Goal: Find specific page/section: Find specific page/section

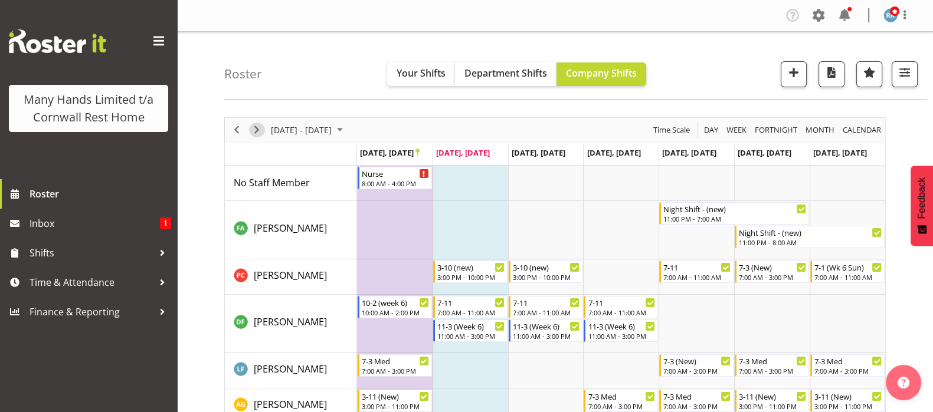
click at [258, 128] on span "Next" at bounding box center [257, 130] width 14 height 15
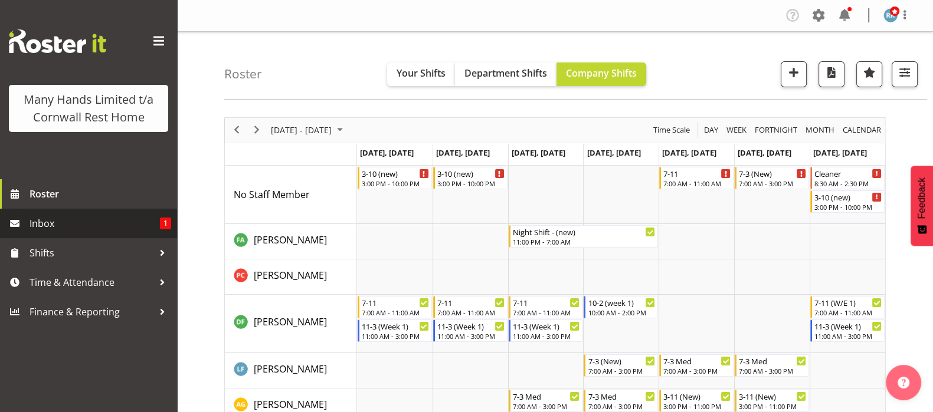
click at [53, 225] on span "Inbox" at bounding box center [94, 224] width 130 height 18
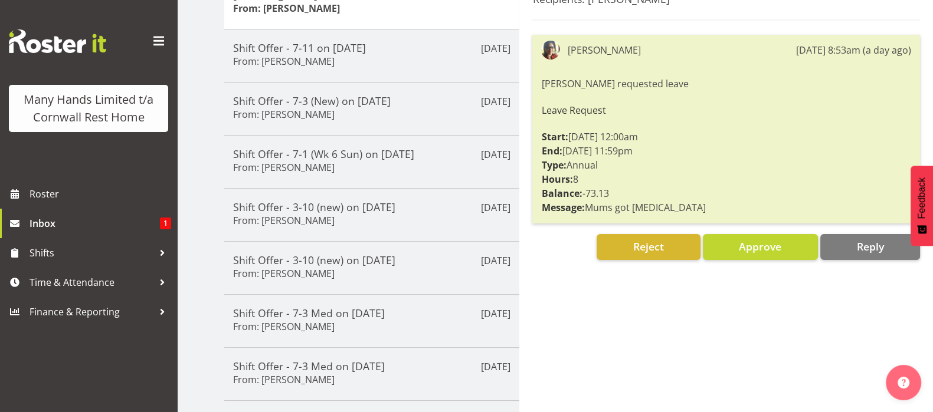
scroll to position [221, 0]
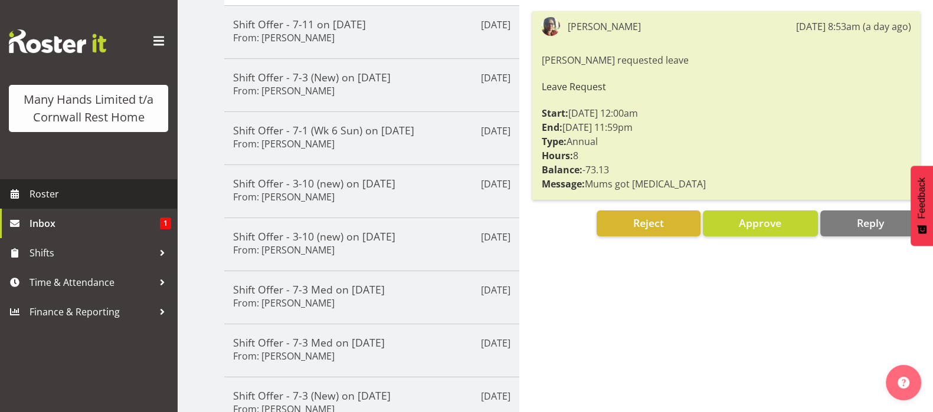
click at [41, 192] on span "Roster" at bounding box center [100, 194] width 142 height 18
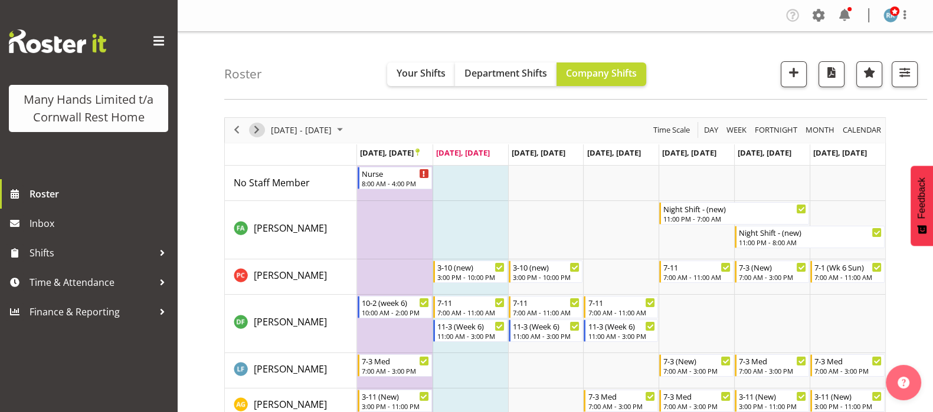
click at [257, 128] on span "Next" at bounding box center [257, 130] width 14 height 15
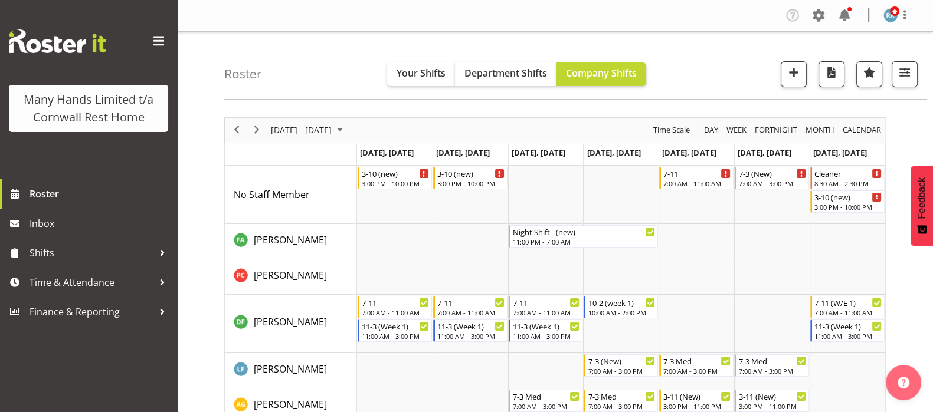
click at [347, 128] on span "September 2025" at bounding box center [340, 130] width 14 height 15
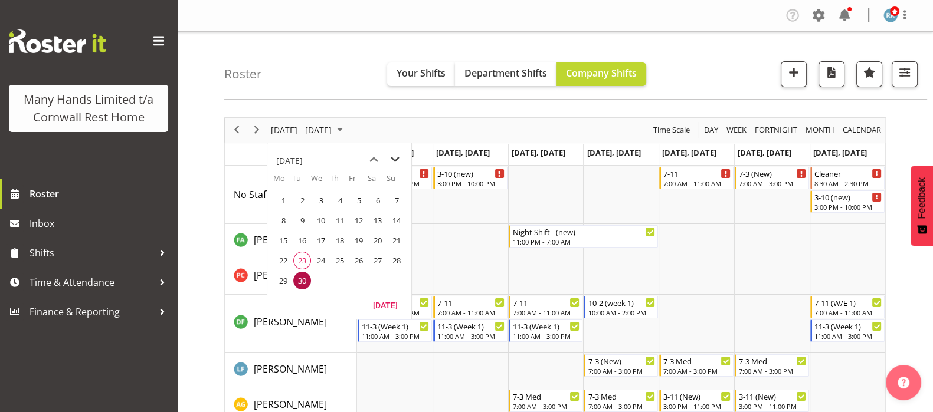
click at [395, 155] on span "next month" at bounding box center [395, 159] width 21 height 21
click at [281, 240] on span "13" at bounding box center [283, 241] width 18 height 18
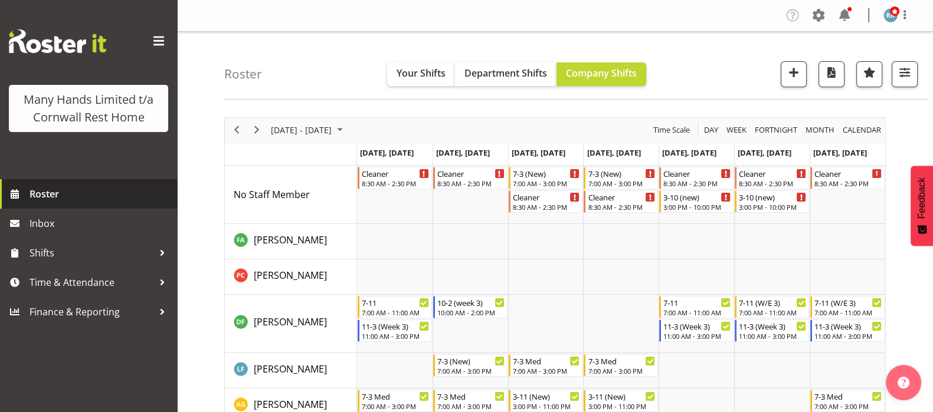
click at [41, 196] on span "Roster" at bounding box center [100, 194] width 142 height 18
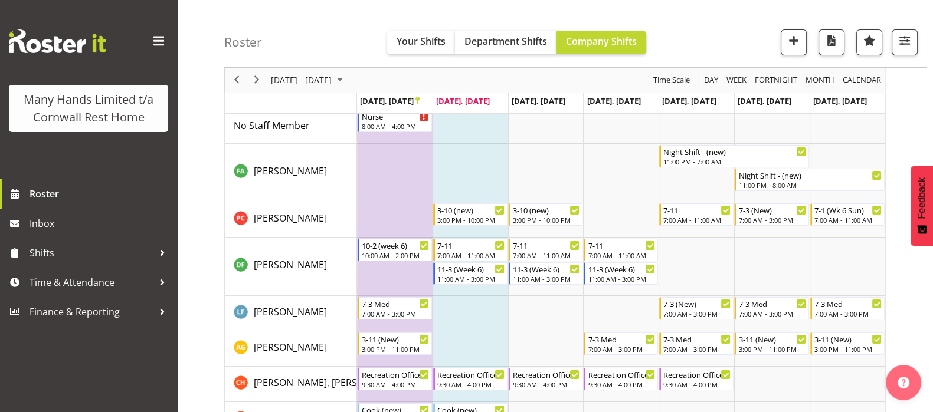
scroll to position [64, 0]
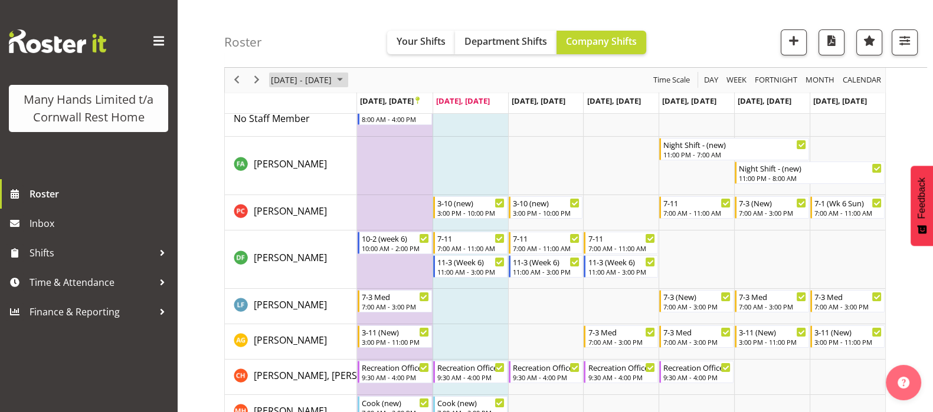
drag, startPoint x: 296, startPoint y: 79, endPoint x: 297, endPoint y: 90, distance: 11.3
click at [300, 84] on span "[DATE] - [DATE]" at bounding box center [301, 80] width 63 height 15
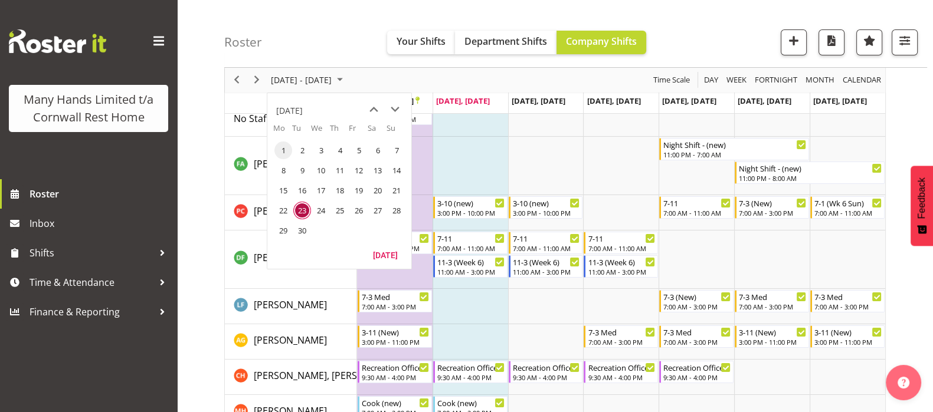
click at [284, 155] on span "1" at bounding box center [283, 151] width 18 height 18
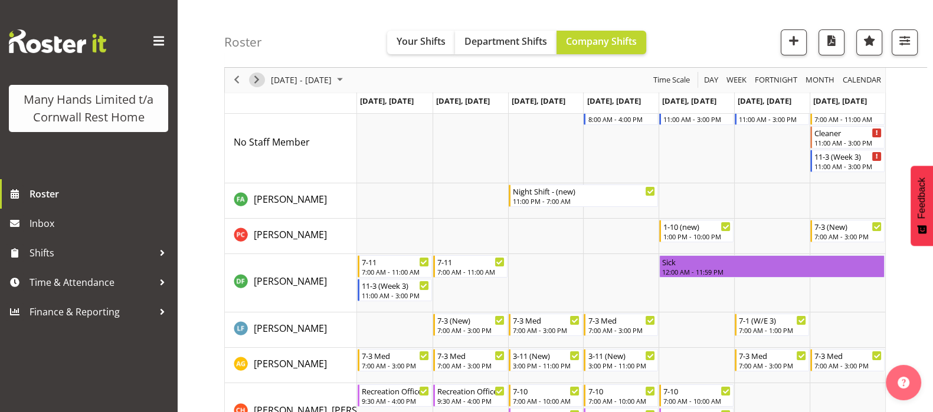
click at [254, 75] on span "Next" at bounding box center [257, 80] width 14 height 15
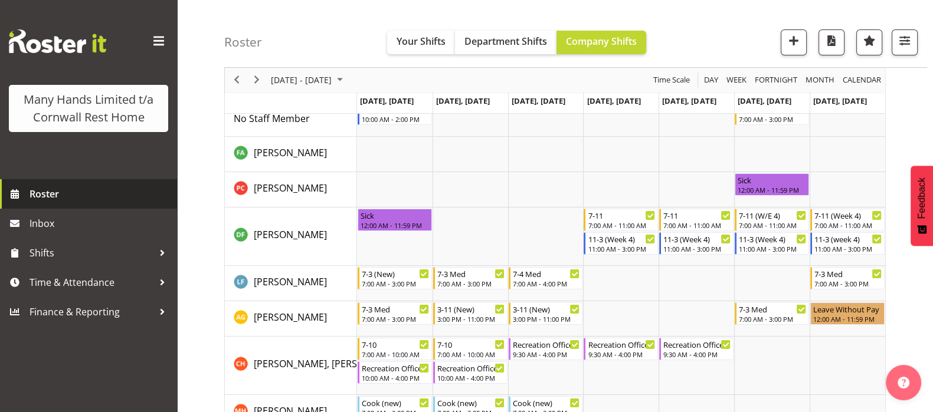
click at [35, 193] on span "Roster" at bounding box center [100, 194] width 142 height 18
